Goal: Transaction & Acquisition: Purchase product/service

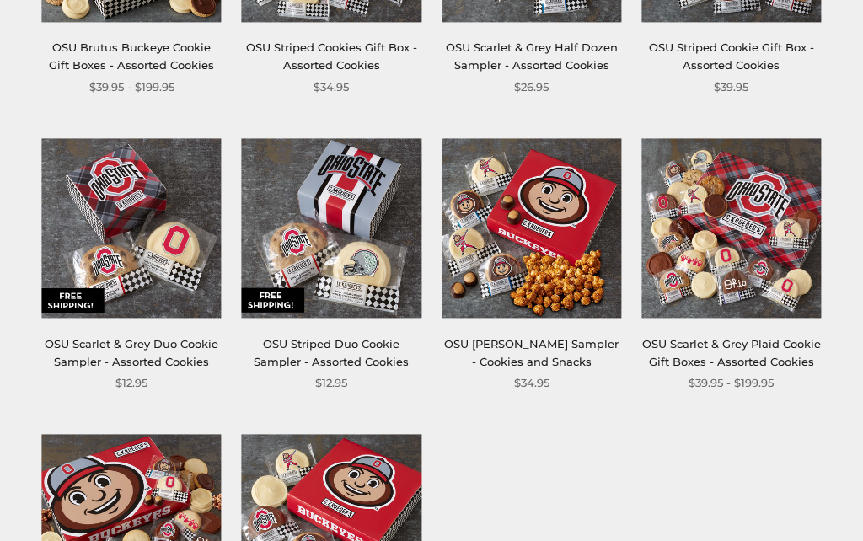
scroll to position [493, 0]
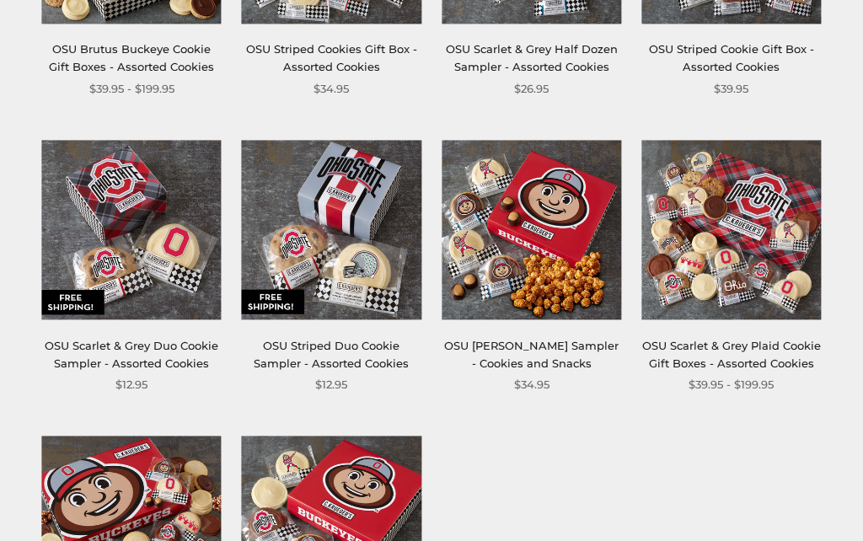
click at [128, 216] on img at bounding box center [132, 230] width 180 height 180
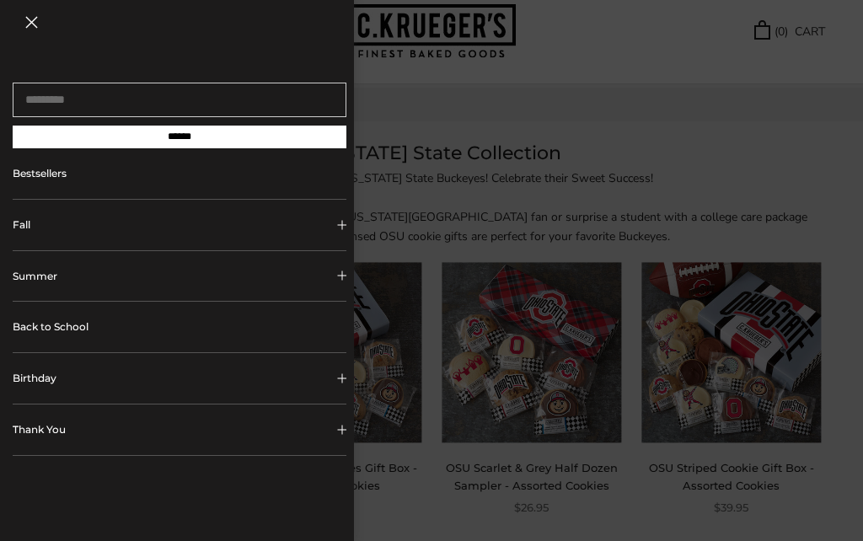
click at [46, 180] on link "Bestsellers" at bounding box center [180, 173] width 334 height 51
click at [27, 24] on button "Close navigation" at bounding box center [31, 22] width 13 height 13
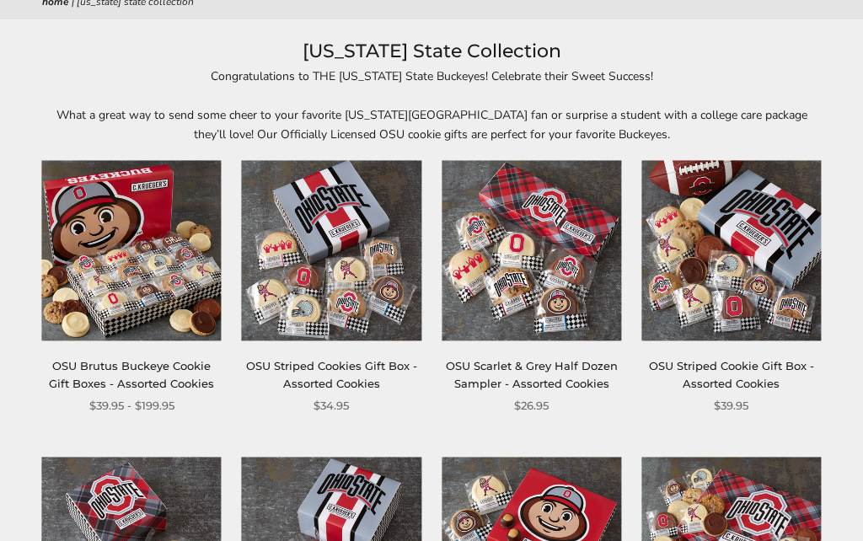
scroll to position [176, 0]
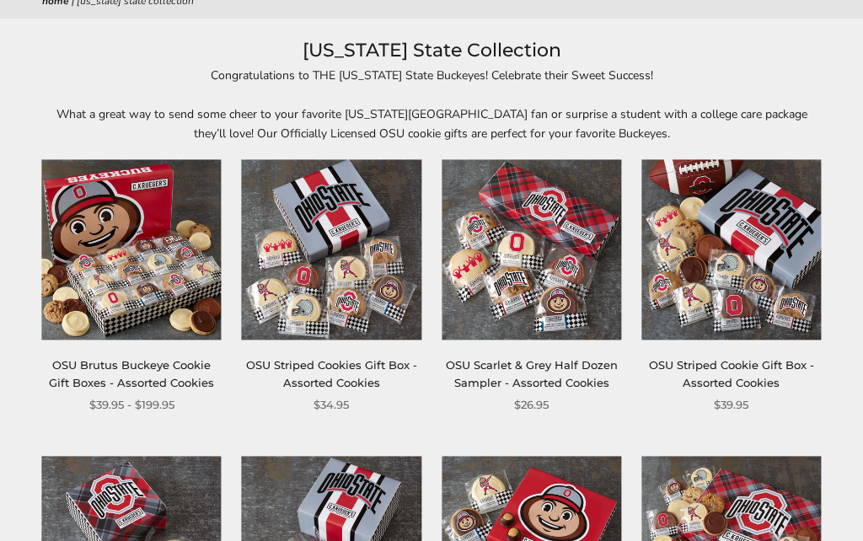
click at [133, 294] on img at bounding box center [132, 251] width 180 height 180
